Goal: Information Seeking & Learning: Check status

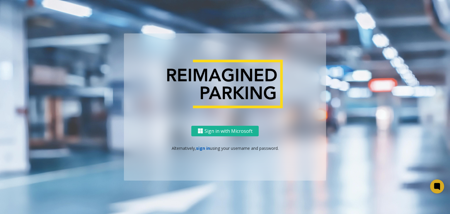
click at [201, 149] on link "sign in" at bounding box center [203, 148] width 14 height 6
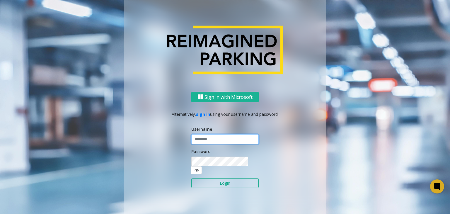
click at [204, 143] on input "text" at bounding box center [224, 139] width 67 height 10
type input "*******"
click at [191, 178] on button "Login" at bounding box center [224, 183] width 67 height 10
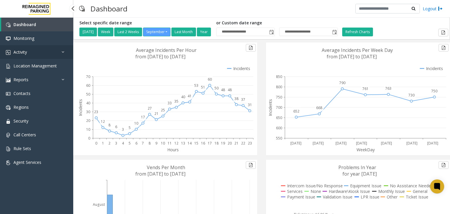
click at [27, 52] on link "Activity" at bounding box center [36, 52] width 73 height 14
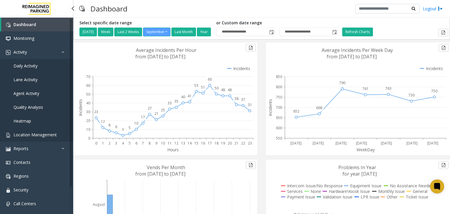
click at [25, 135] on span "Location Management" at bounding box center [34, 135] width 43 height 6
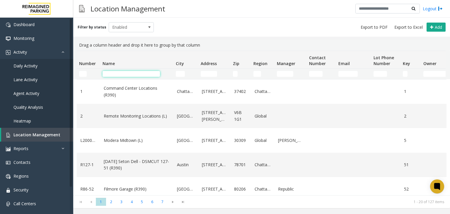
click at [113, 75] on input "Name Filter" at bounding box center [130, 74] width 57 height 6
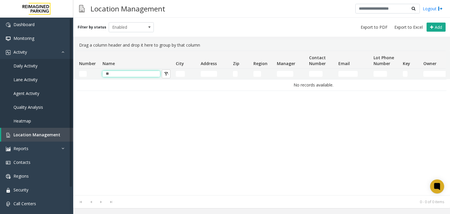
type input "*"
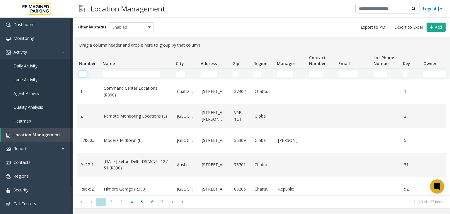
click at [82, 73] on input "Number Filter" at bounding box center [83, 74] width 8 height 6
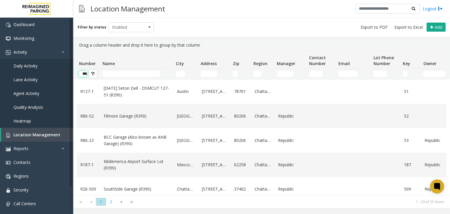
scroll to position [0, 2]
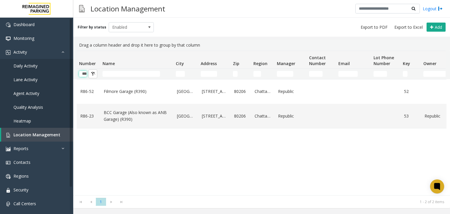
type input "***"
click at [119, 147] on div "R86-52 Filmore Garage (R390) [GEOGRAPHIC_DATA][STREET_ADDRESS] 52 Enabled [DATE…" at bounding box center [261, 137] width 369 height 116
click at [30, 65] on span "Daily Activity" at bounding box center [25, 66] width 24 height 6
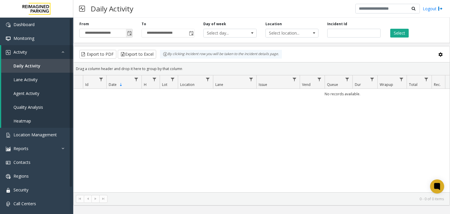
click at [128, 35] on span "Toggle popup" at bounding box center [129, 33] width 5 height 5
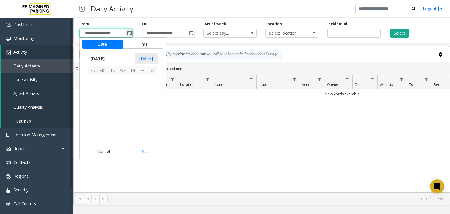
scroll to position [105075, 0]
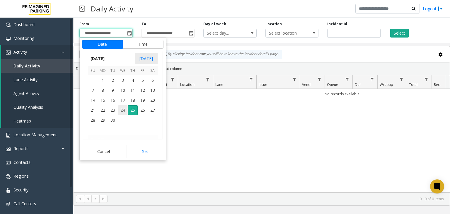
click at [121, 111] on span "24" at bounding box center [123, 110] width 10 height 10
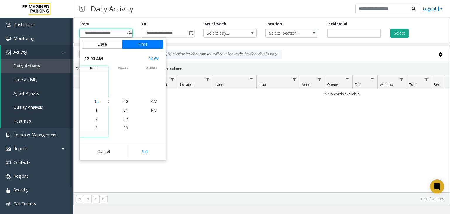
click at [96, 103] on span "12" at bounding box center [96, 101] width 5 height 6
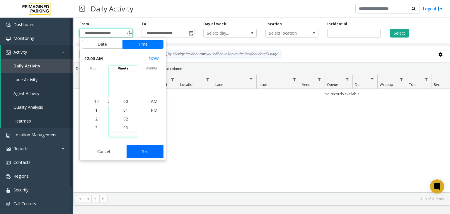
click at [146, 153] on button "Set" at bounding box center [144, 151] width 37 height 13
type input "**********"
click at [146, 153] on div "No records available." at bounding box center [261, 140] width 376 height 103
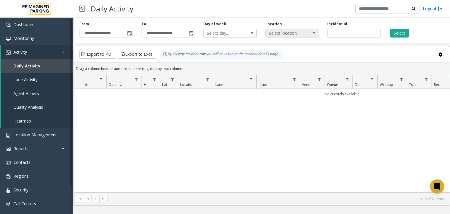
click at [314, 33] on span at bounding box center [314, 33] width 5 height 5
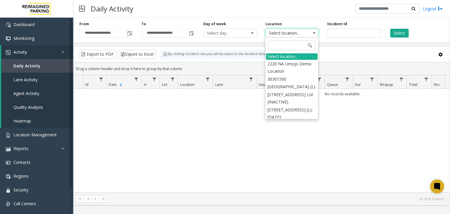
click at [315, 17] on div "Daily Activity Logout" at bounding box center [261, 9] width 376 height 18
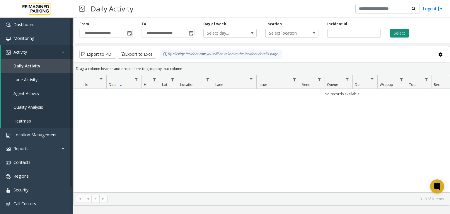
click at [405, 34] on button "Select" at bounding box center [399, 33] width 18 height 9
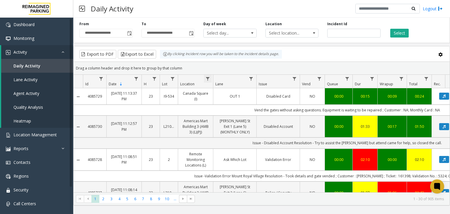
click at [208, 77] on span "Data table" at bounding box center [207, 78] width 5 height 5
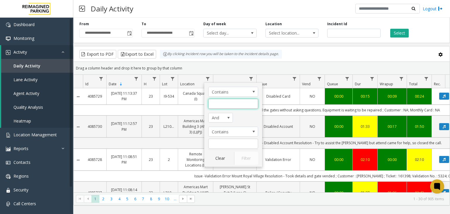
click at [223, 104] on input "Location Filter" at bounding box center [233, 104] width 50 height 10
type input "*******"
click at [246, 160] on button "Filter" at bounding box center [246, 158] width 24 height 13
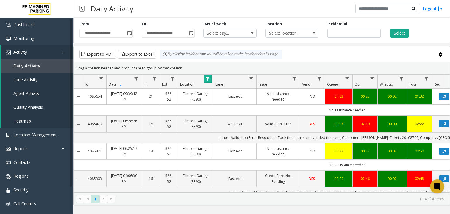
click at [208, 78] on span "Data table" at bounding box center [207, 78] width 5 height 5
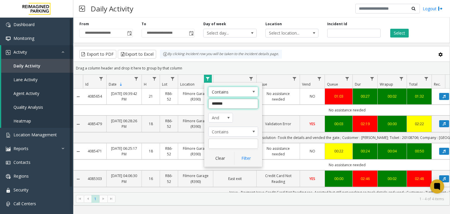
click at [233, 103] on input "*******" at bounding box center [233, 104] width 50 height 10
drag, startPoint x: 198, startPoint y: 103, endPoint x: 146, endPoint y: 103, distance: 52.4
click at [146, 103] on app-root "**********" at bounding box center [225, 107] width 450 height 214
click at [146, 103] on td "21" at bounding box center [150, 96] width 18 height 16
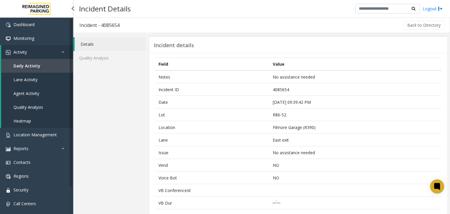
click at [34, 67] on span "Daily Activity" at bounding box center [26, 66] width 27 height 6
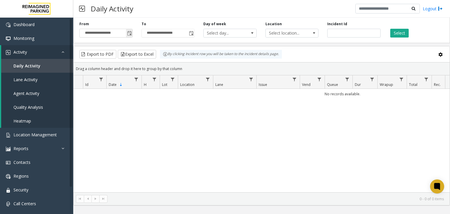
click at [129, 35] on span "Toggle popup" at bounding box center [129, 33] width 5 height 5
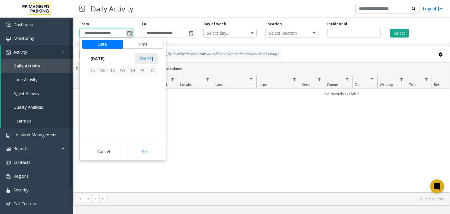
scroll to position [105075, 0]
click at [123, 109] on span "24" at bounding box center [123, 110] width 10 height 10
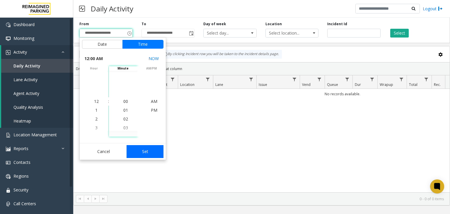
click at [147, 151] on button "Set" at bounding box center [144, 151] width 37 height 13
type input "**********"
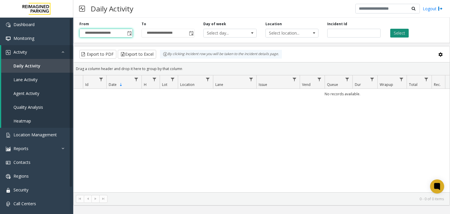
click at [407, 34] on button "Select" at bounding box center [399, 33] width 18 height 9
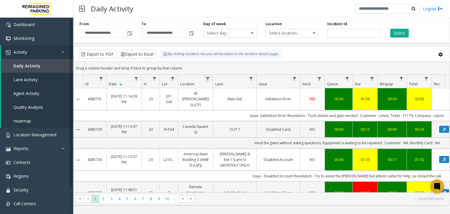
click at [207, 78] on span "Data table" at bounding box center [207, 78] width 5 height 5
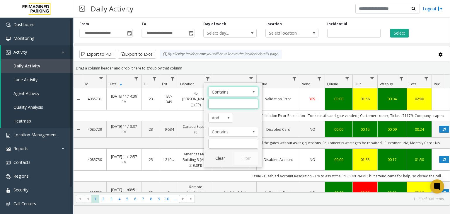
click at [225, 104] on input "Location Filter" at bounding box center [233, 104] width 50 height 10
type input "***"
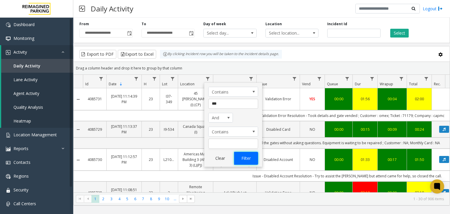
click at [240, 159] on button "Filter" at bounding box center [246, 158] width 24 height 13
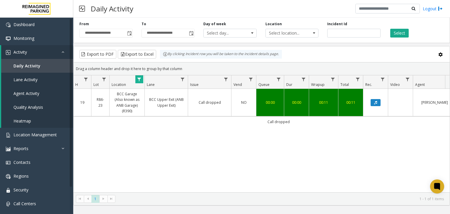
scroll to position [0, 67]
click at [264, 186] on div "4085524 [DATE] 07:10:17 PM 19 R86-23 BCC Garage (Also known as ANB Garage) (R39…" at bounding box center [261, 140] width 376 height 103
